Goal: Task Accomplishment & Management: Complete application form

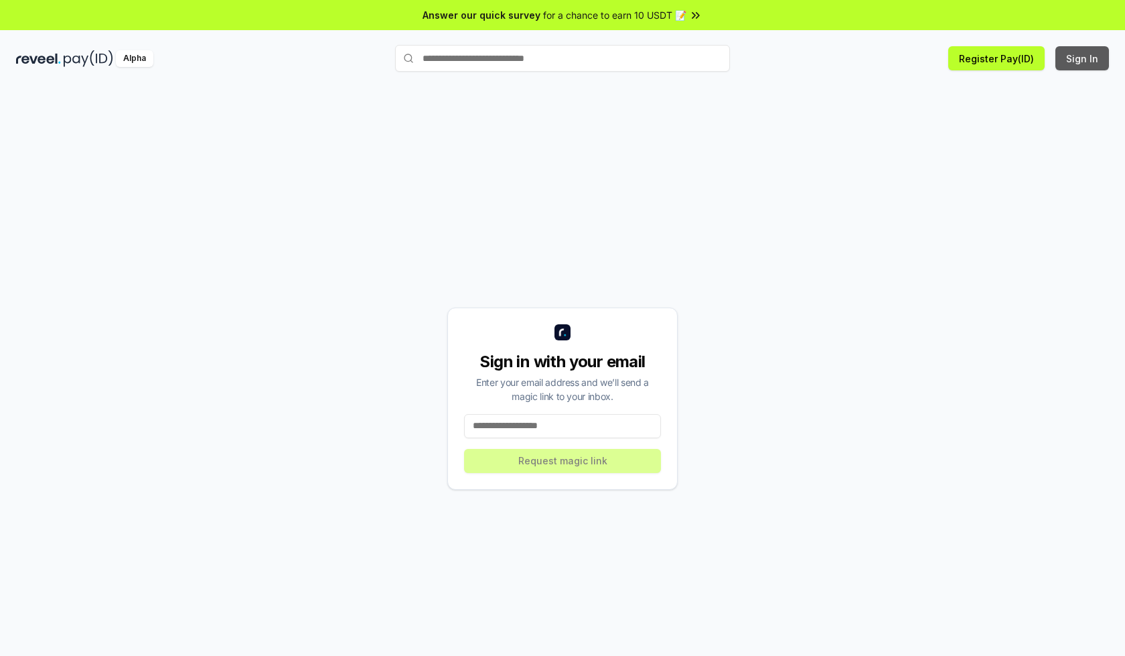
click at [1083, 58] on button "Sign In" at bounding box center [1082, 58] width 54 height 24
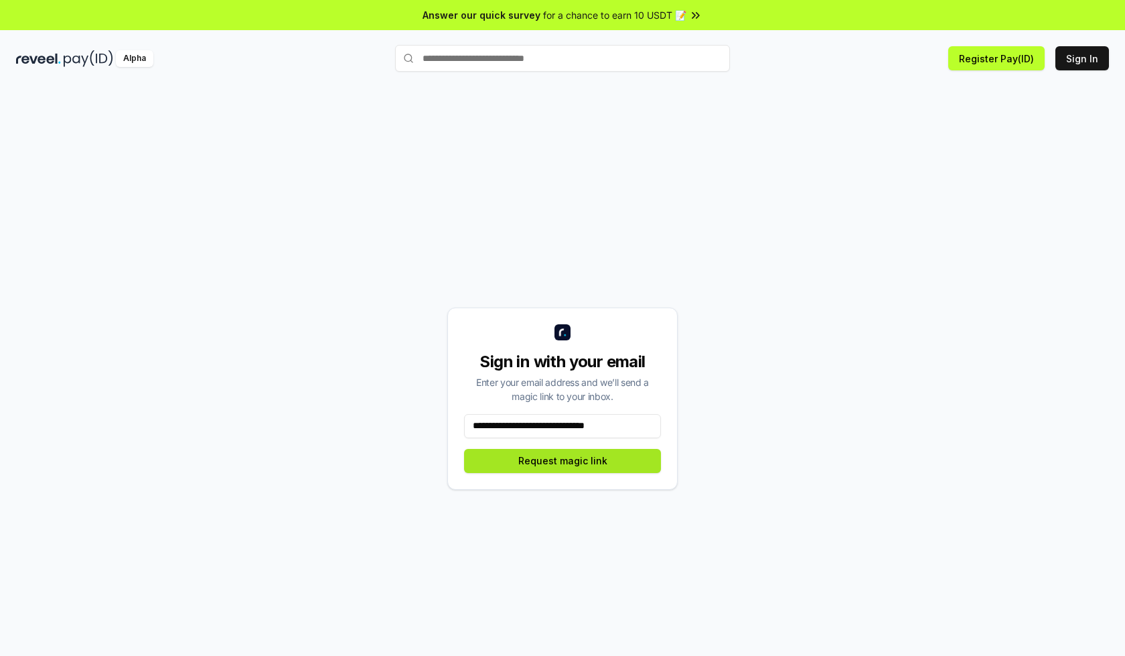
type input "**********"
click at [562, 460] on button "Request magic link" at bounding box center [562, 461] width 197 height 24
